Goal: Information Seeking & Learning: Understand process/instructions

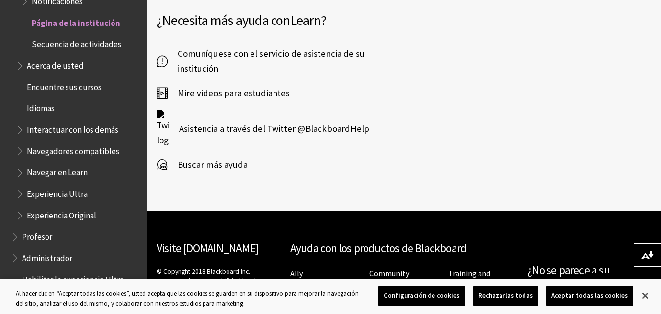
scroll to position [1126, 0]
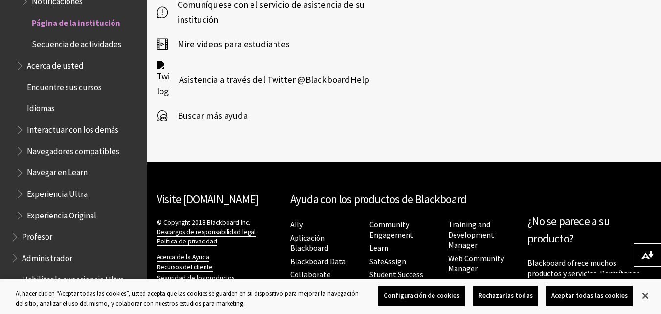
click at [200, 114] on span "Buscar más ayuda" at bounding box center [208, 115] width 80 height 15
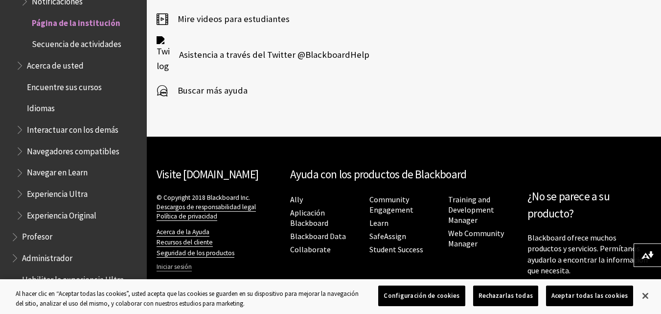
click at [189, 268] on link "Iniciar sesión" at bounding box center [174, 266] width 35 height 9
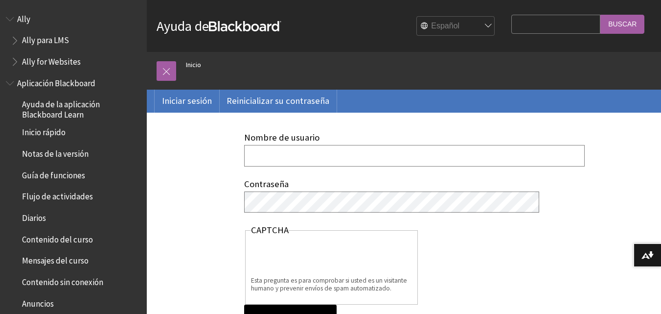
type input "KDLUYAL"
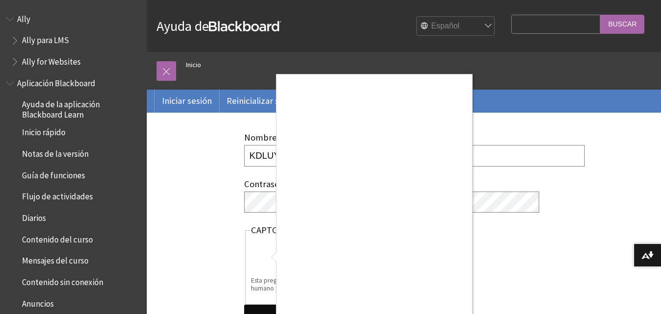
scroll to position [49, 0]
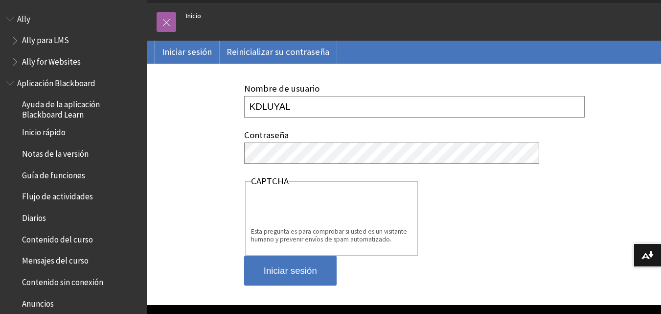
click at [318, 267] on input "Iniciar sesión" at bounding box center [290, 271] width 93 height 30
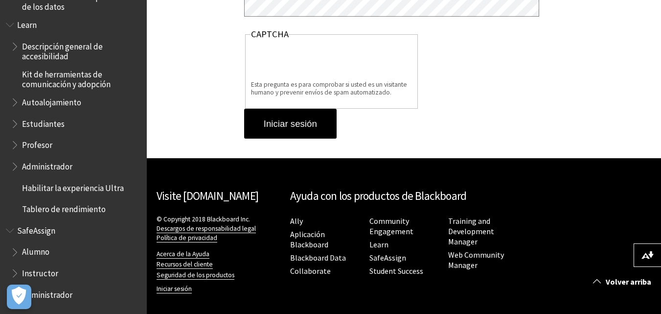
scroll to position [685, 0]
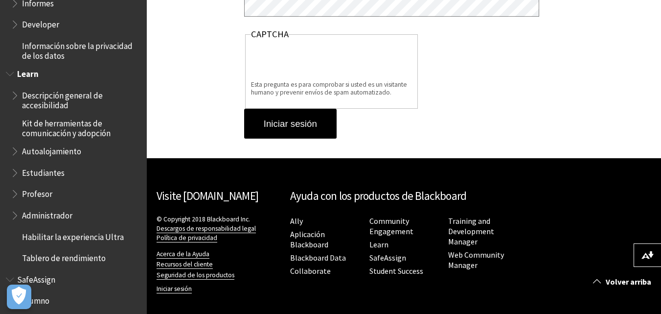
click at [68, 174] on span "Estudiantes" at bounding box center [76, 173] width 130 height 17
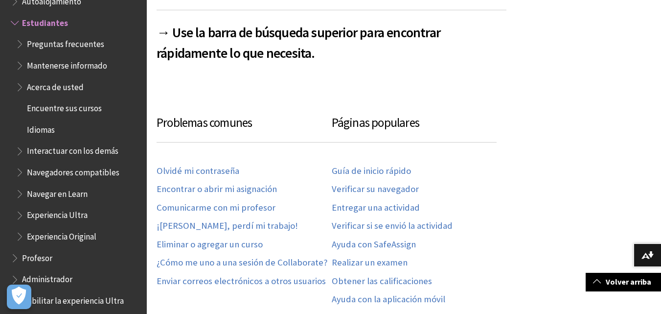
scroll to position [490, 0]
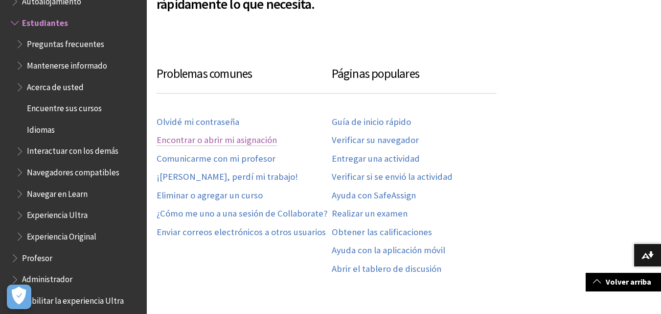
click at [221, 141] on link "Encontrar o abrir mi asignación" at bounding box center [217, 140] width 120 height 11
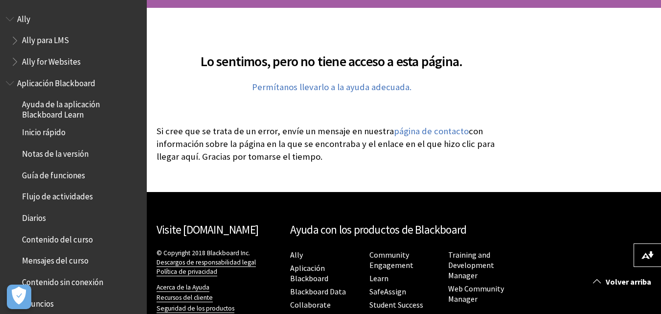
scroll to position [186, 0]
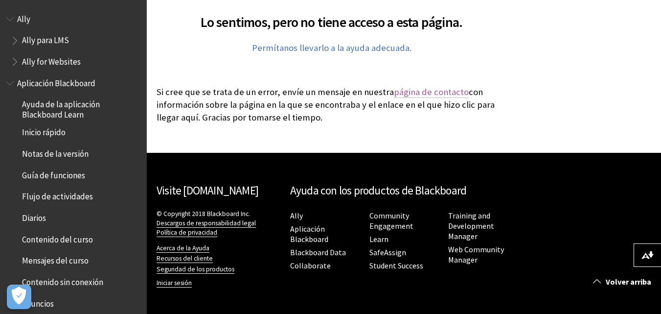
click at [423, 93] on link "página de contacto" at bounding box center [431, 92] width 75 height 12
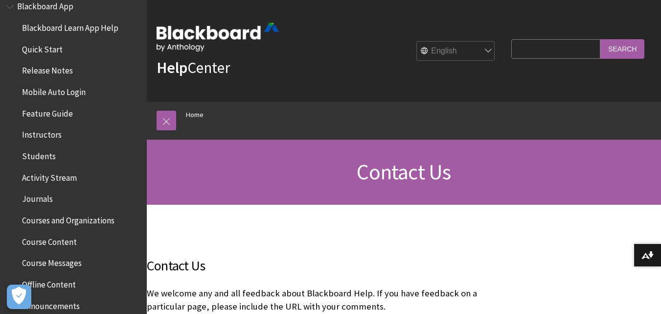
scroll to position [196, 0]
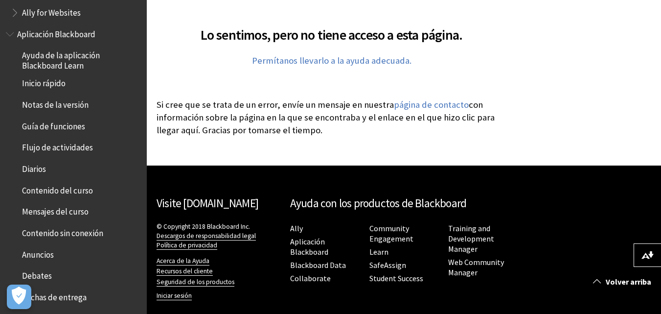
scroll to position [98, 0]
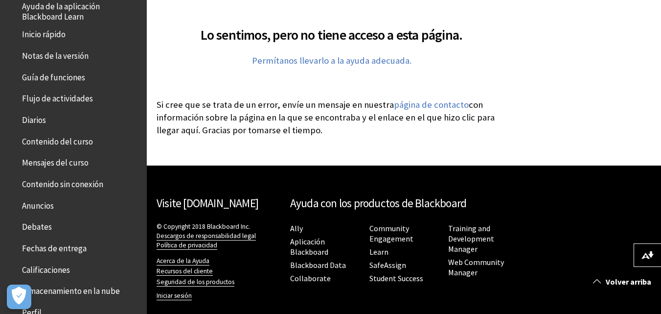
click at [71, 141] on span "Contenido del curso" at bounding box center [57, 139] width 71 height 13
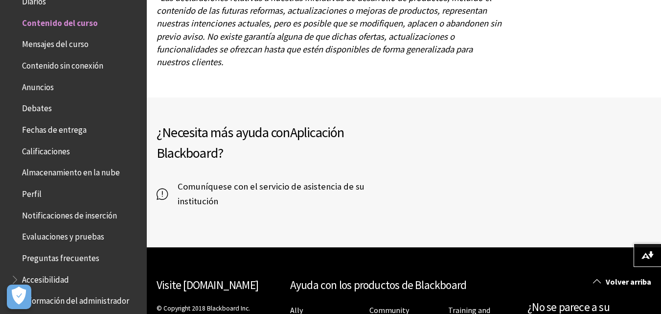
scroll to position [2791, 0]
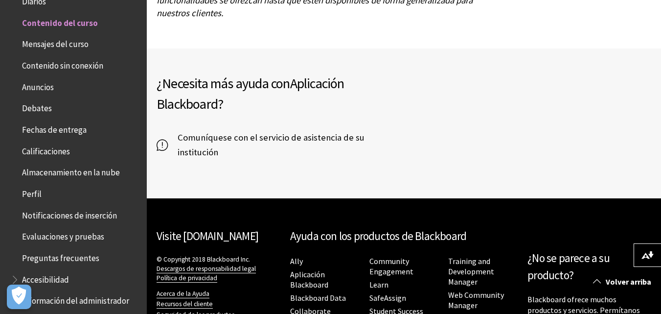
click at [193, 140] on span "Comuníquese con el servicio de asistencia de su institución" at bounding box center [286, 144] width 236 height 29
